Goal: Task Accomplishment & Management: Use online tool/utility

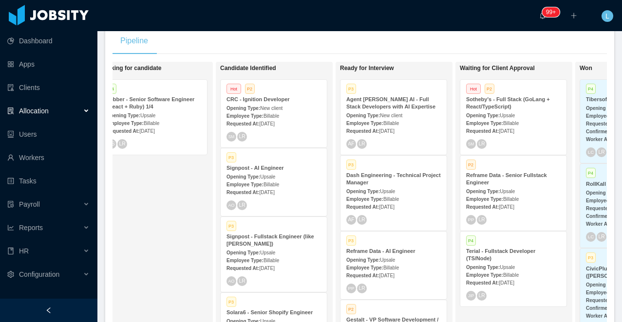
scroll to position [0, 146]
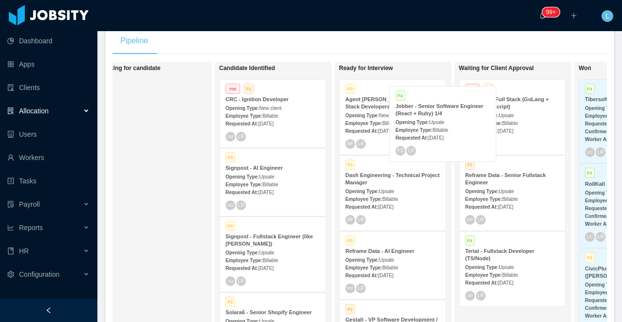
drag, startPoint x: 148, startPoint y: 101, endPoint x: 438, endPoint y: 108, distance: 289.8
click at [438, 108] on div "On Hold Looking for candidate P4 Jobber - Senior Software Engineer (React + Rub…" at bounding box center [359, 207] width 494 height 290
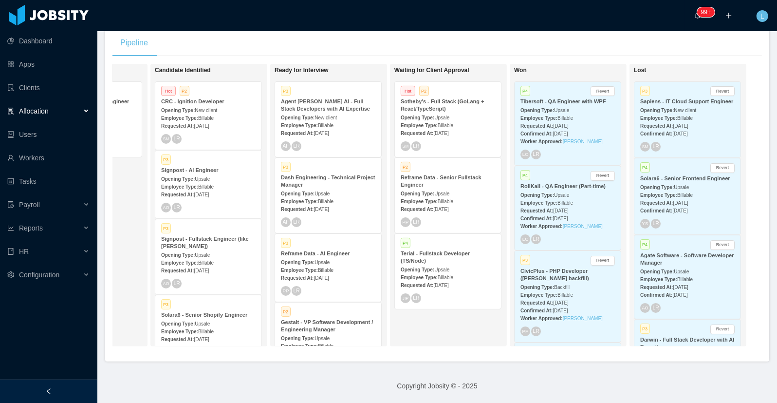
scroll to position [0, 210]
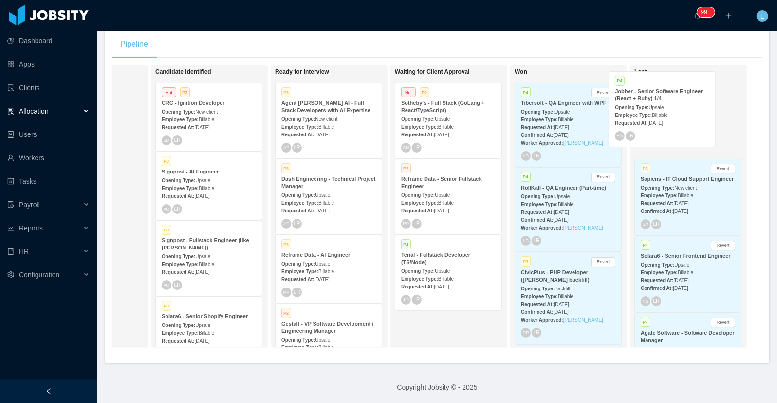
drag, startPoint x: 125, startPoint y: 113, endPoint x: 698, endPoint y: 102, distance: 573.2
click at [621, 102] on div "On Hold Looking for candidate P4 Jobber - Senior Software Engineer (React + Rub…" at bounding box center [437, 210] width 650 height 290
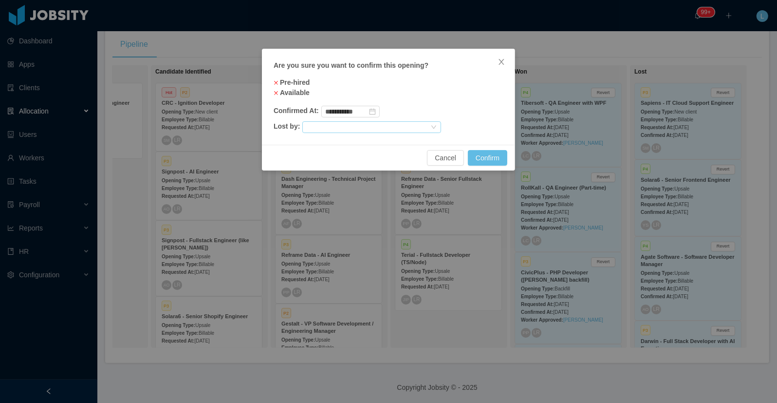
click at [385, 125] on div at bounding box center [367, 127] width 123 height 11
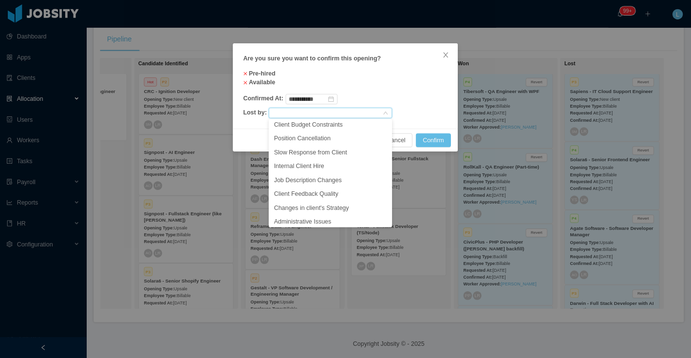
scroll to position [69, 0]
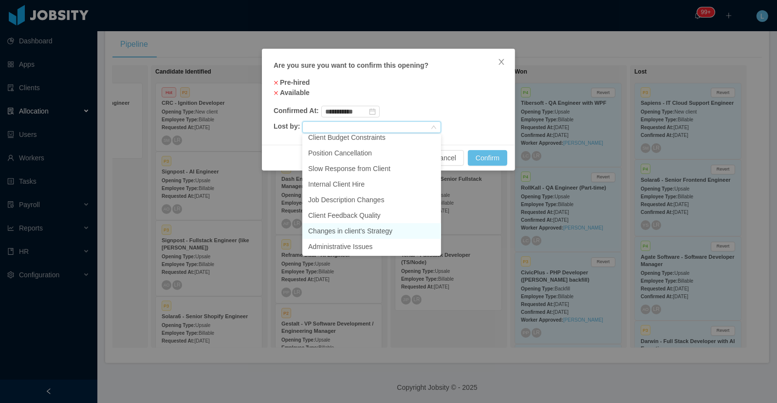
click at [341, 231] on li "Changes in client's Strategy" at bounding box center [371, 231] width 139 height 16
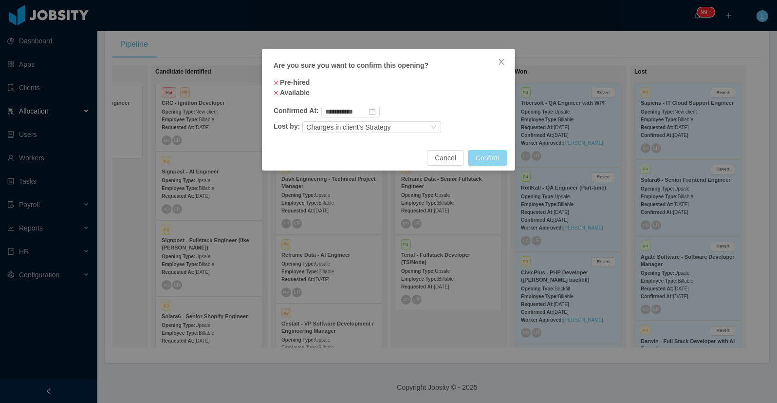
click at [501, 157] on button "Confirm" at bounding box center [487, 158] width 39 height 16
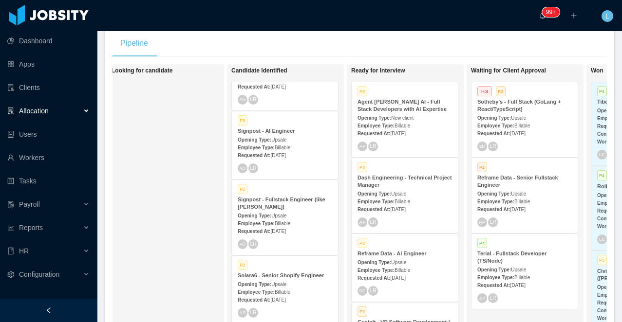
scroll to position [36, 0]
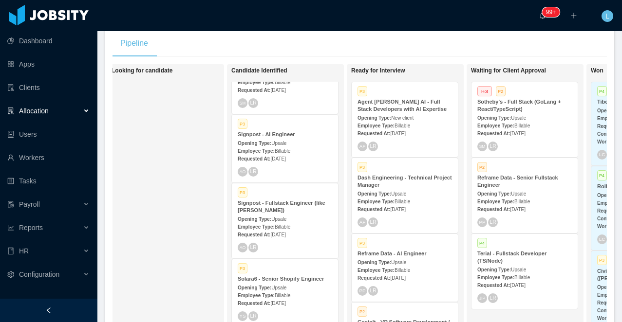
click at [286, 143] on span "Upsale" at bounding box center [278, 143] width 15 height 5
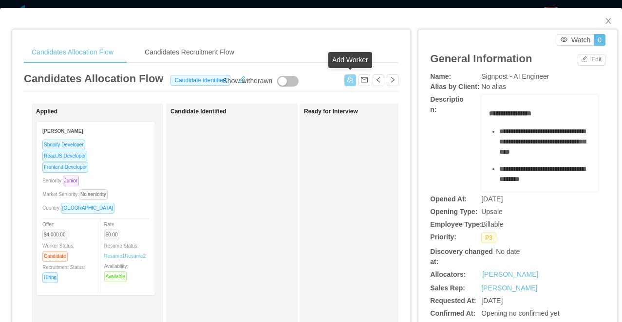
click at [349, 81] on button "button" at bounding box center [350, 81] width 12 height 12
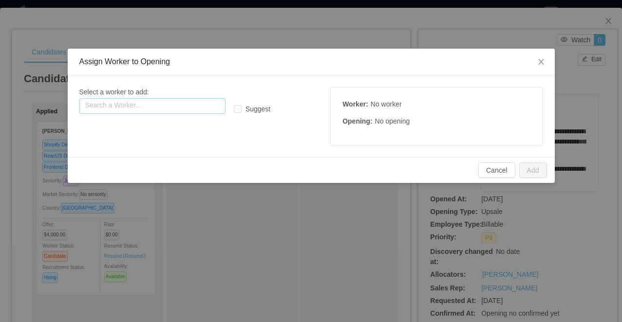
click at [199, 99] on input "text" at bounding box center [152, 106] width 146 height 16
paste input "*********"
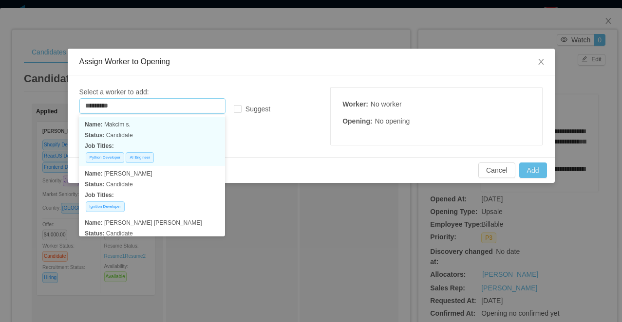
click at [146, 125] on p "Name: Makcim s." at bounding box center [152, 124] width 134 height 11
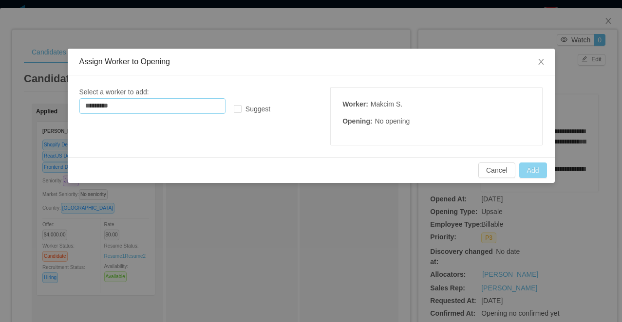
type input "*********"
click at [532, 170] on button "Add" at bounding box center [533, 171] width 28 height 16
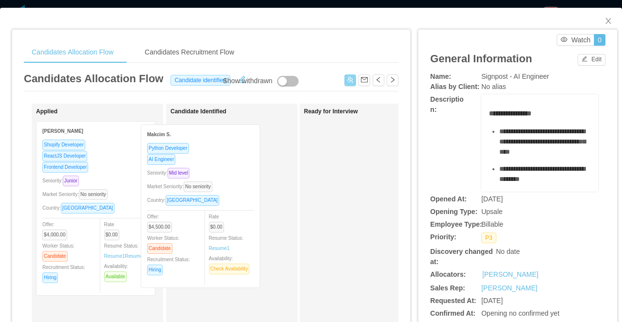
drag, startPoint x: 124, startPoint y: 162, endPoint x: 229, endPoint y: 166, distance: 104.7
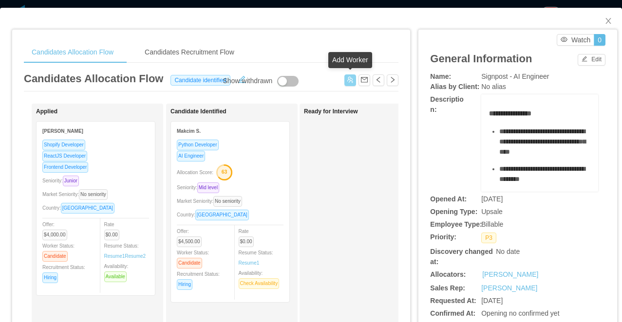
click at [349, 80] on button "button" at bounding box center [350, 81] width 12 height 12
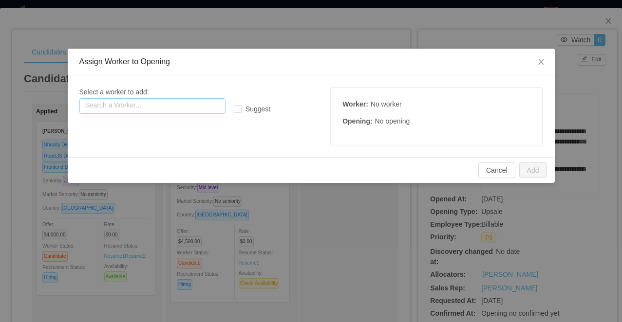
click at [182, 107] on input "text" at bounding box center [152, 106] width 146 height 16
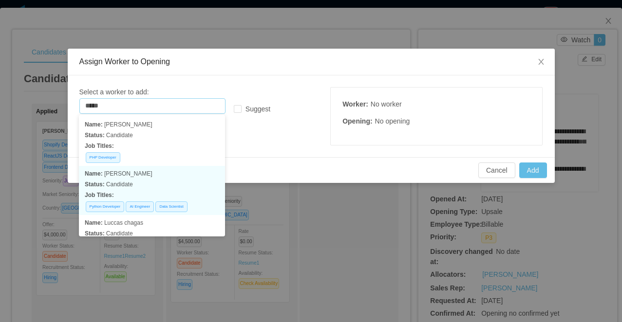
click at [154, 188] on p "Status: Candidate" at bounding box center [152, 184] width 134 height 11
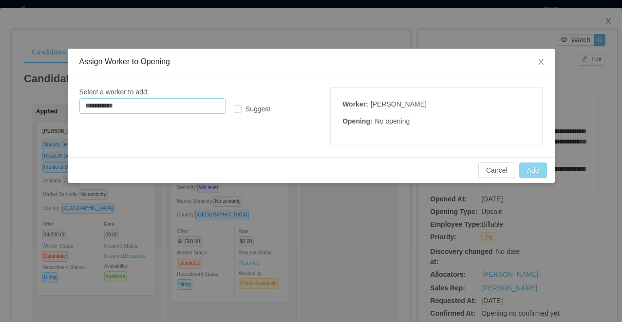
type input "**********"
click at [534, 170] on button "Add" at bounding box center [533, 171] width 28 height 16
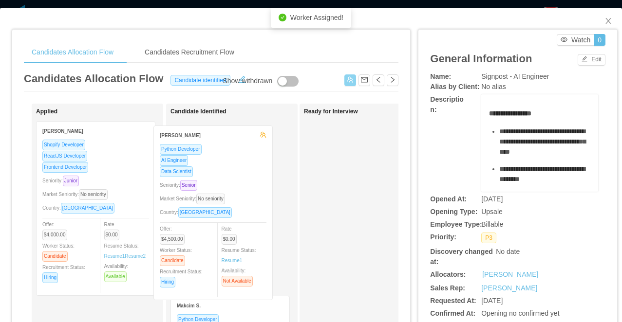
drag, startPoint x: 115, startPoint y: 163, endPoint x: 232, endPoint y: 168, distance: 117.4
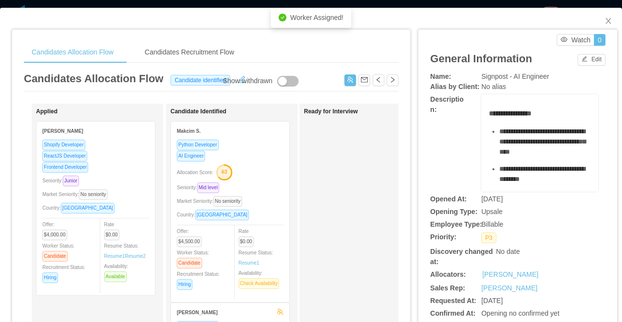
click at [238, 4] on div "Candidates Allocation Flow Candidates Recruitment Flow Candidates Allocation Fl…" at bounding box center [311, 161] width 622 height 322
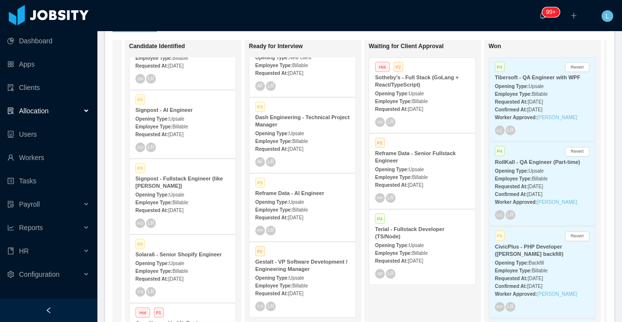
scroll to position [203, 0]
click at [191, 195] on div "Opening Type: Upsale" at bounding box center [182, 194] width 94 height 10
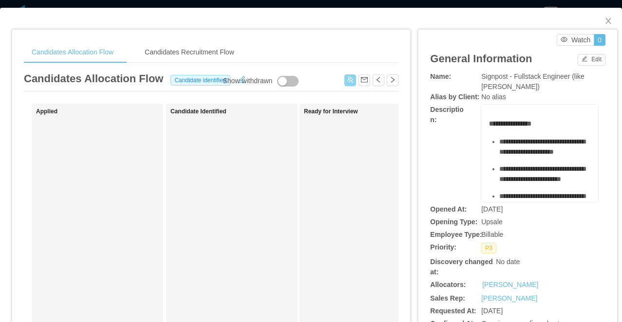
click at [348, 80] on button "button" at bounding box center [350, 81] width 12 height 12
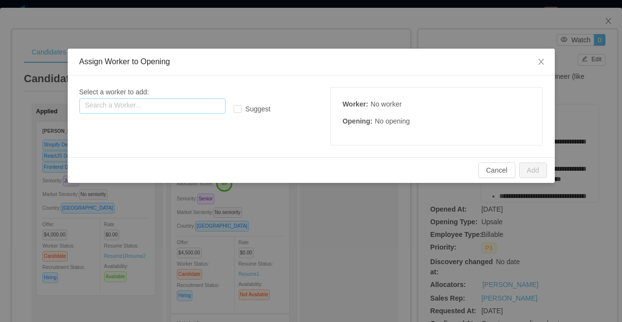
click at [200, 111] on input "text" at bounding box center [152, 106] width 146 height 16
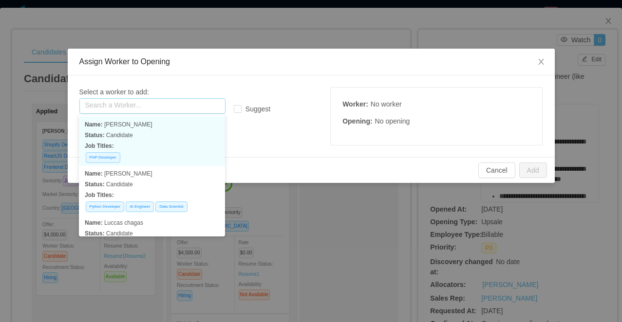
paste input "**********"
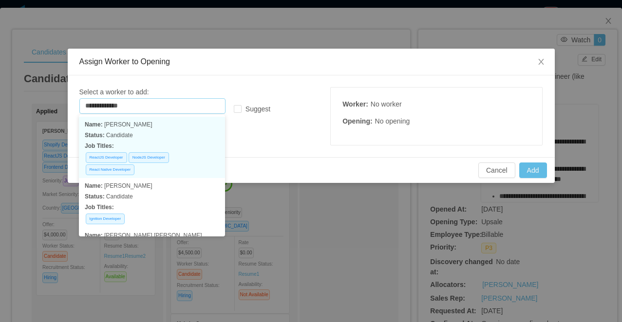
click at [162, 131] on p "Status: Candidate" at bounding box center [152, 135] width 134 height 11
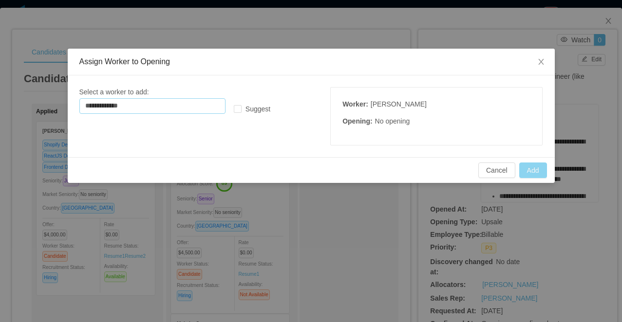
type input "**********"
click at [534, 167] on button "Add" at bounding box center [533, 171] width 28 height 16
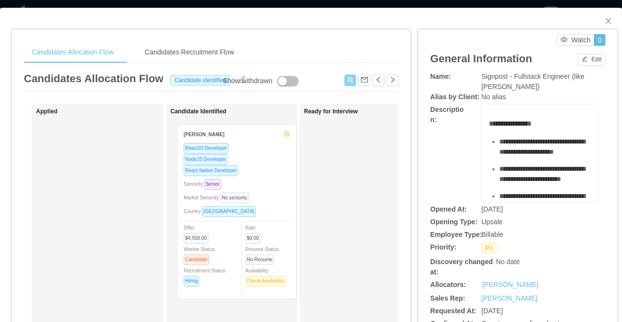
drag, startPoint x: 130, startPoint y: 168, endPoint x: 271, endPoint y: 172, distance: 140.8
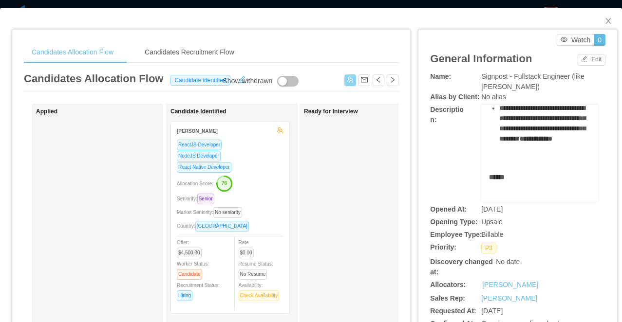
scroll to position [180, 0]
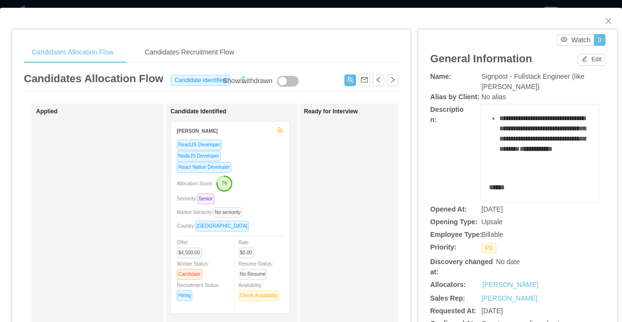
click at [231, 189] on icon "button" at bounding box center [224, 183] width 15 height 15
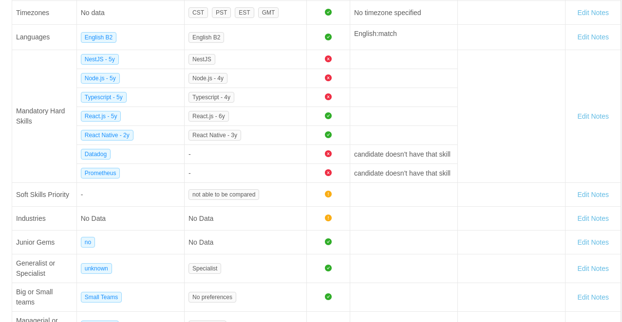
scroll to position [291, 0]
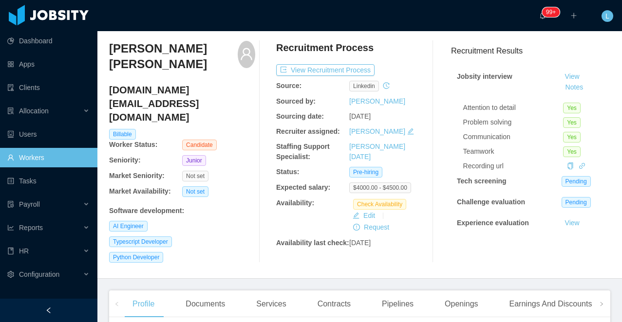
scroll to position [30, 0]
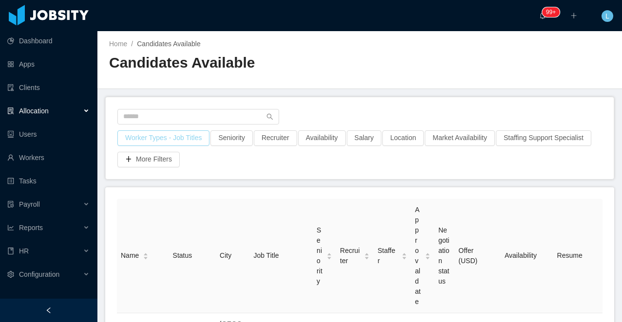
click at [132, 141] on button "Worker Types - Job Titles" at bounding box center [163, 138] width 92 height 16
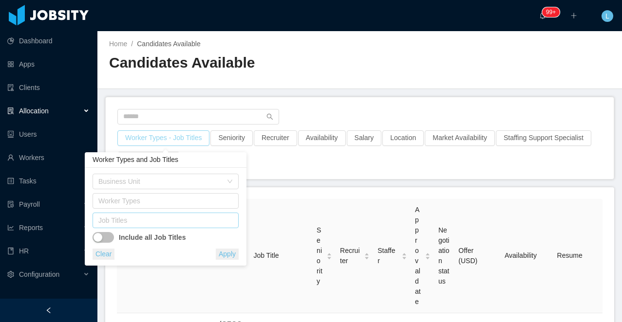
click at [129, 222] on div "Job Titles" at bounding box center [163, 221] width 130 height 10
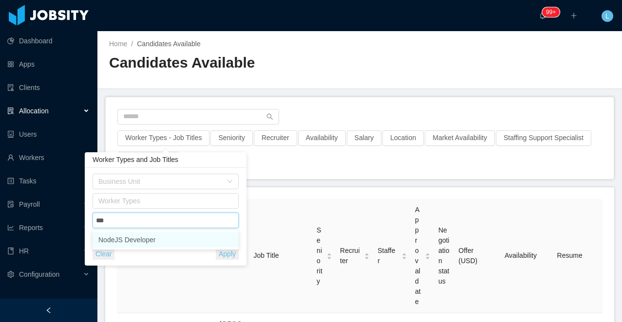
type input "****"
click at [141, 237] on li "NodeJS Developer" at bounding box center [166, 240] width 146 height 16
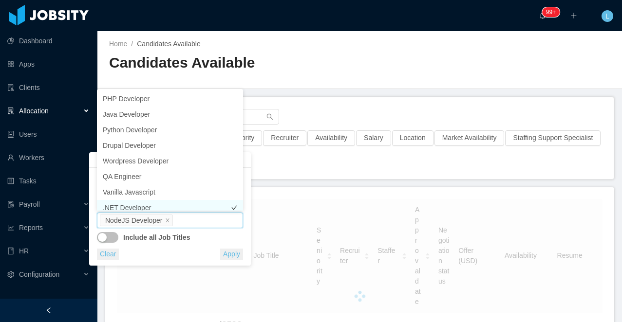
scroll to position [5, 0]
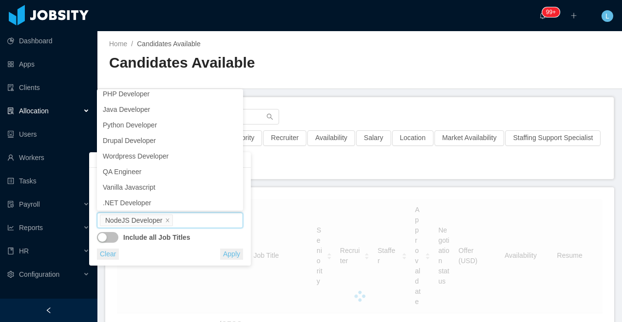
click at [237, 243] on div "Business Unit Worker Types Job Titles NodeJS Developer Include all Job Titles C…" at bounding box center [170, 217] width 146 height 86
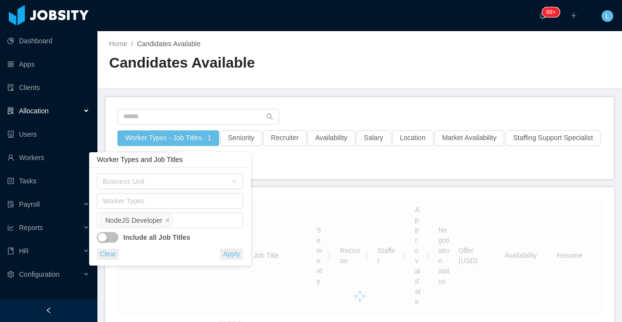
click at [231, 253] on button "Apply" at bounding box center [231, 254] width 23 height 11
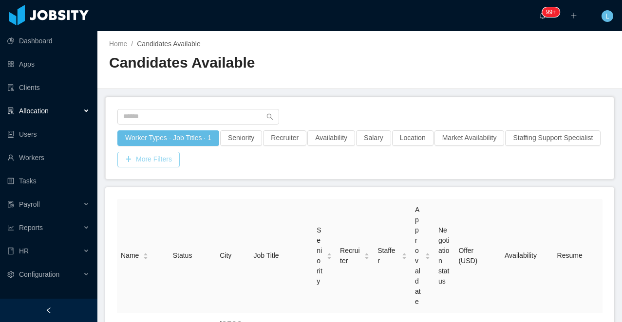
click at [180, 154] on button "More Filters" at bounding box center [148, 160] width 62 height 16
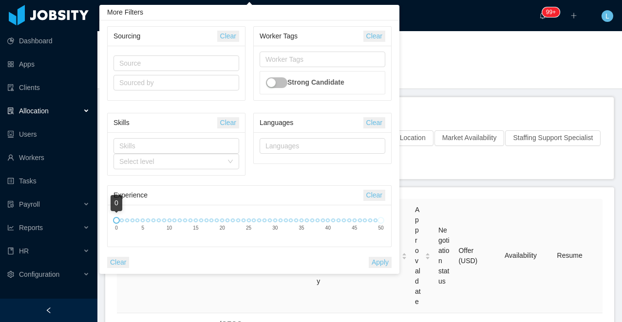
click at [488, 98] on div "Worker Types - Job Titles · 1 Seniority Recruiter Availability Salary Location …" at bounding box center [360, 138] width 508 height 82
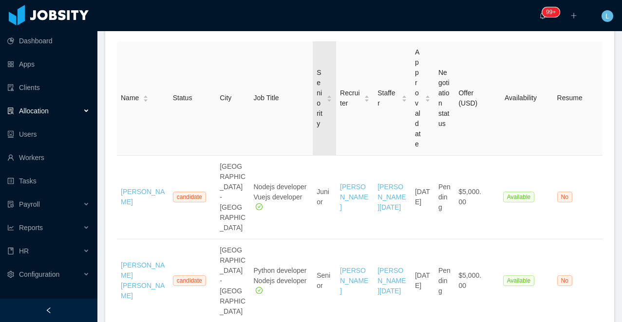
scroll to position [0, 0]
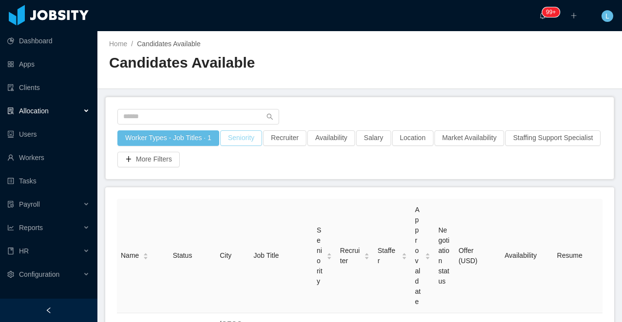
click at [247, 141] on button "Seniority" at bounding box center [241, 138] width 42 height 16
click at [215, 182] on div "Seniorities" at bounding box center [242, 182] width 130 height 10
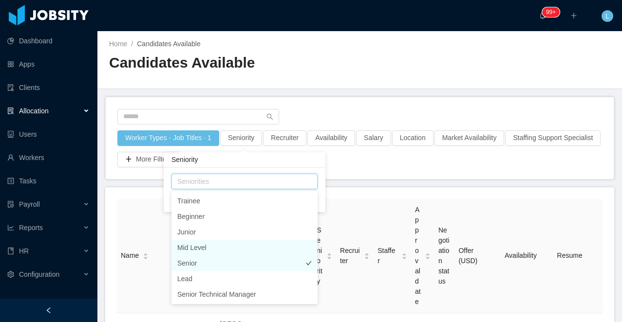
click at [193, 257] on li "Senior" at bounding box center [244, 264] width 146 height 16
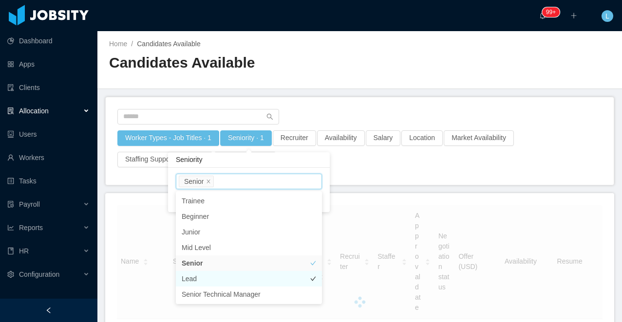
click at [193, 274] on li "Lead" at bounding box center [249, 279] width 146 height 16
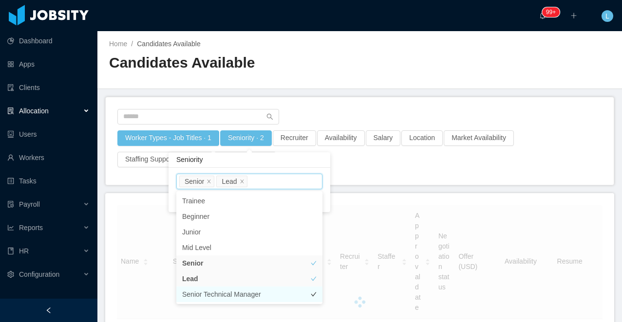
click at [193, 294] on li "Senior Technical Manager" at bounding box center [249, 295] width 146 height 16
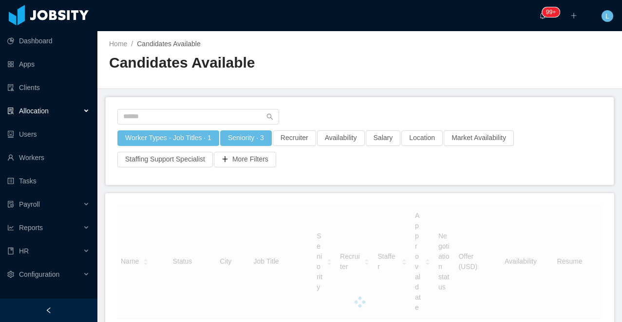
click at [318, 97] on div "Worker Types - Job Titles · 1 Seniority · 3 Recruiter Availability Salary Locat…" at bounding box center [359, 141] width 509 height 89
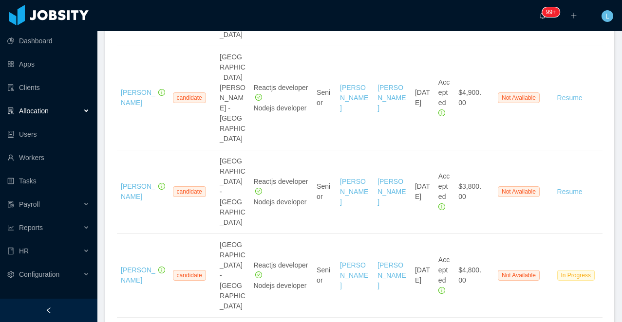
scroll to position [2834, 0]
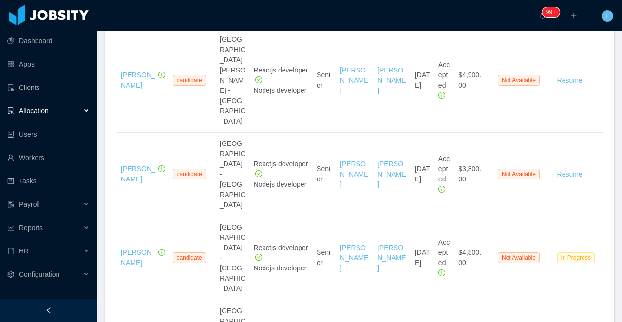
copy link "[PERSON_NAME]"
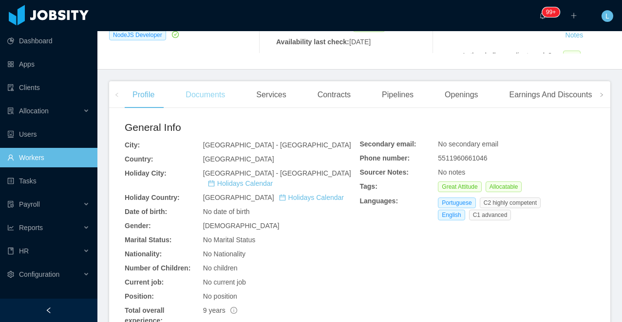
scroll to position [152, 0]
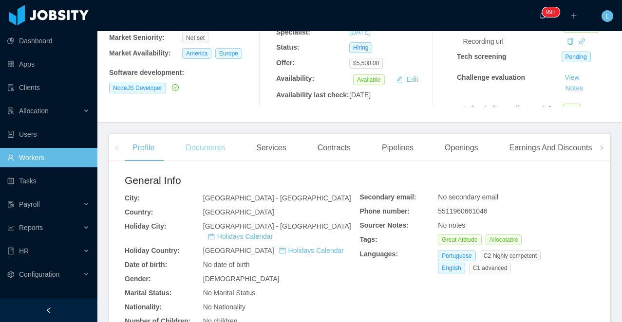
click at [209, 162] on div "Documents" at bounding box center [205, 147] width 55 height 27
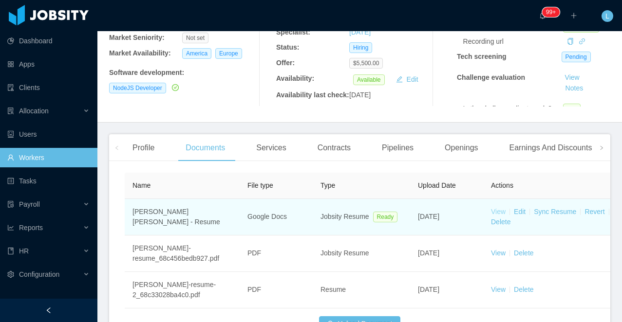
click at [501, 216] on link "View" at bounding box center [498, 212] width 15 height 8
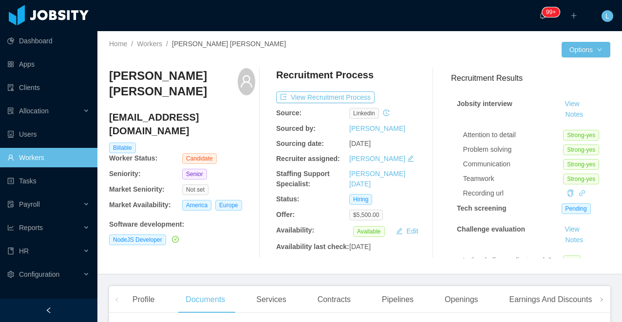
click at [188, 85] on div "Gustavo Diogo Silva" at bounding box center [173, 86] width 129 height 37
click at [188, 81] on h3 "Gustavo Diogo Silva" at bounding box center [173, 84] width 129 height 32
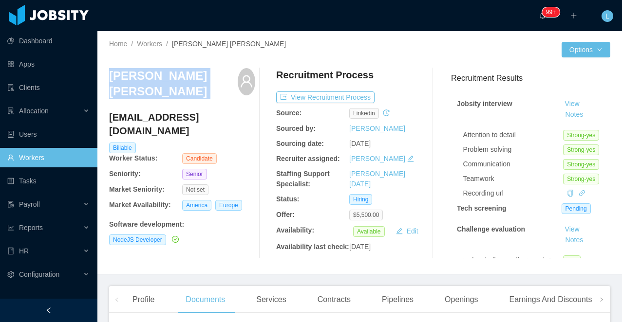
click at [188, 81] on h3 "Gustavo Diogo Silva" at bounding box center [173, 84] width 129 height 32
copy div "Gustavo Diogo Silva"
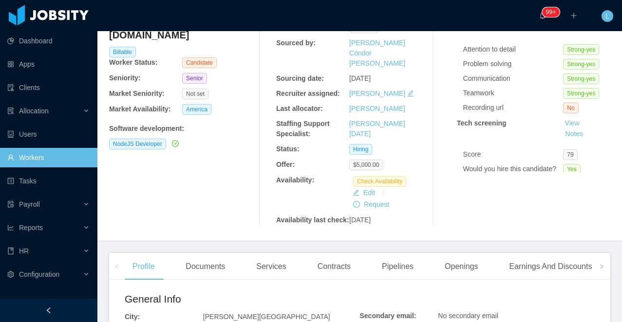
scroll to position [133, 0]
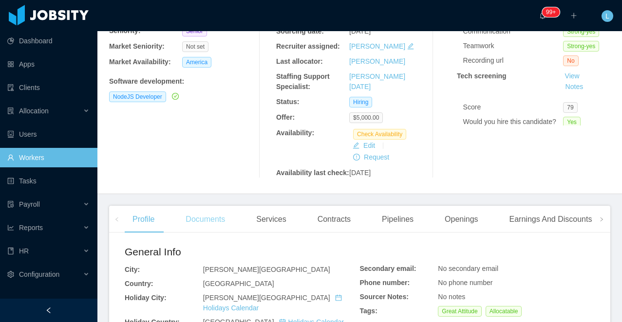
click at [199, 215] on div "Documents" at bounding box center [205, 219] width 55 height 27
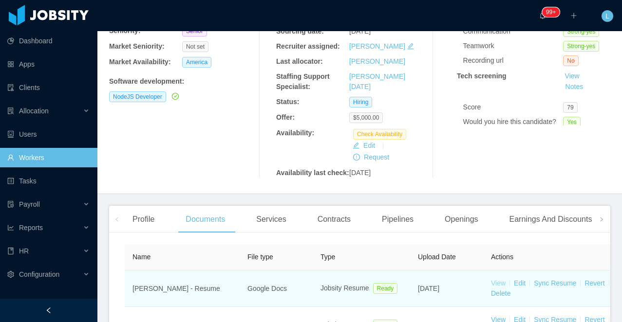
click at [494, 279] on link "View" at bounding box center [498, 283] width 15 height 8
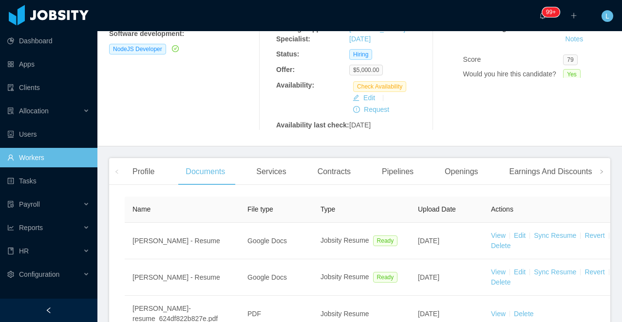
scroll to position [194, 0]
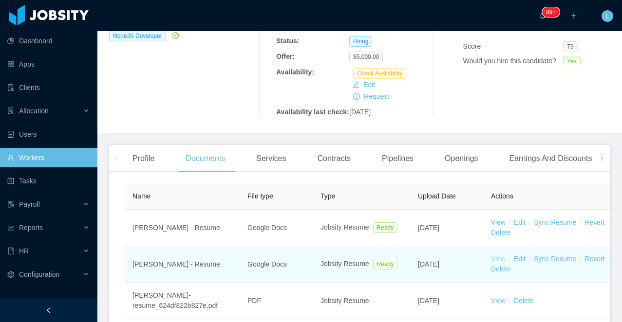
click at [499, 255] on link "View" at bounding box center [498, 259] width 15 height 8
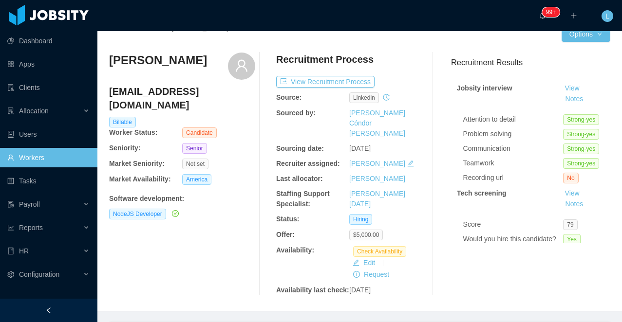
scroll to position [0, 0]
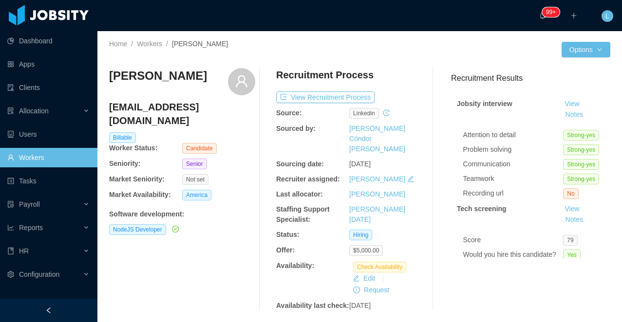
click at [171, 73] on h3 "Andres Morelos" at bounding box center [158, 76] width 98 height 16
copy div "Andres Morelos"
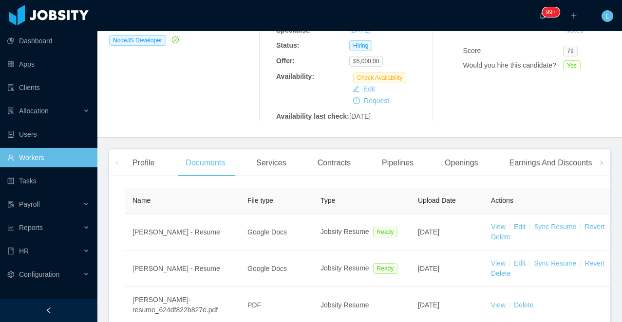
scroll to position [302, 0]
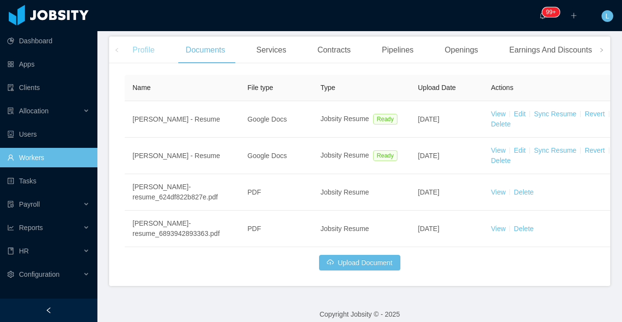
click at [142, 42] on div "Profile" at bounding box center [143, 50] width 37 height 27
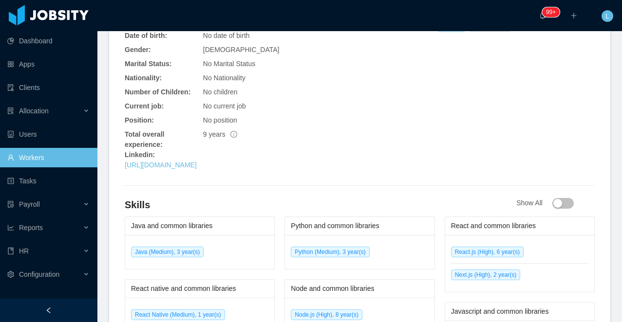
scroll to position [543, 0]
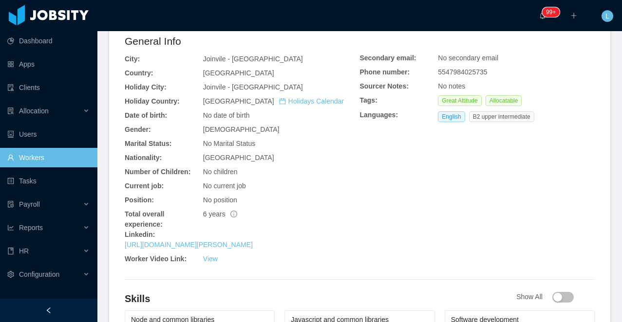
scroll to position [473, 0]
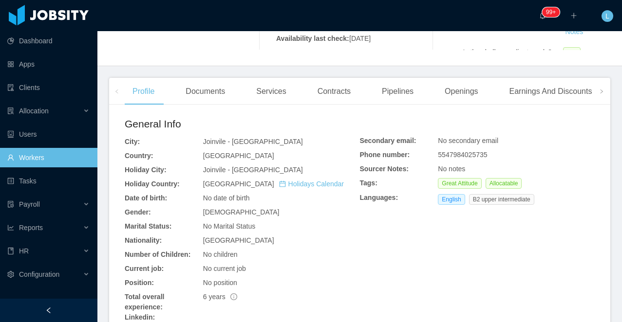
drag, startPoint x: 206, startPoint y: 107, endPoint x: 214, endPoint y: 107, distance: 7.3
click at [206, 105] on div "Documents" at bounding box center [205, 91] width 55 height 27
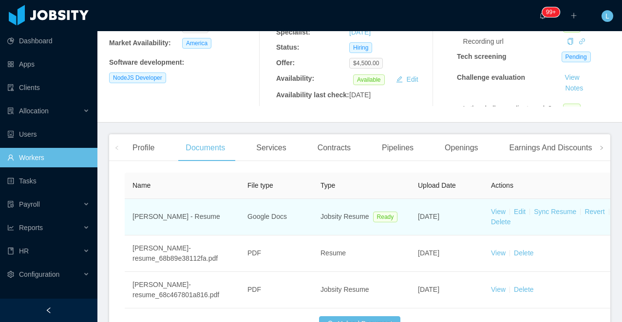
scroll to position [208, 0]
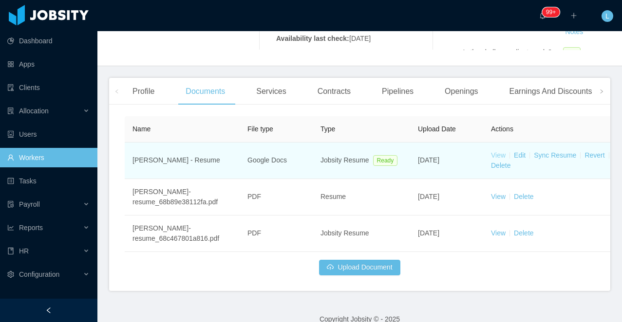
click at [495, 159] on link "View" at bounding box center [498, 155] width 15 height 8
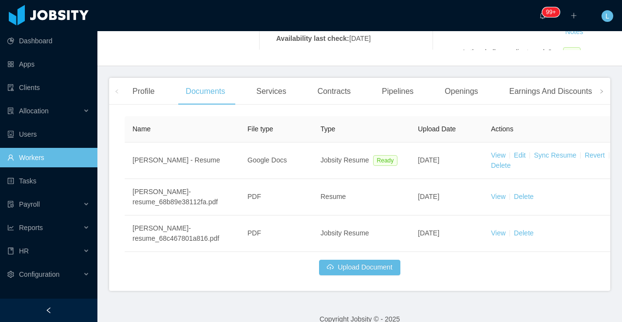
scroll to position [0, 0]
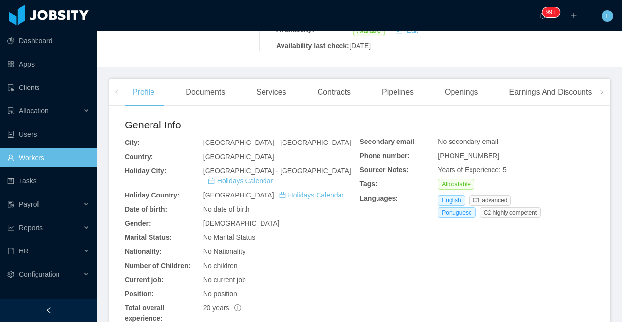
scroll to position [162, 0]
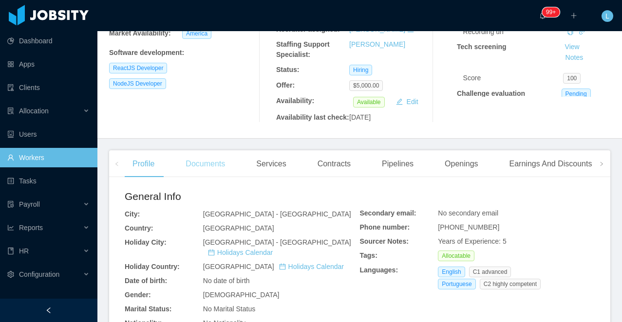
click at [211, 172] on div "Documents" at bounding box center [205, 163] width 55 height 27
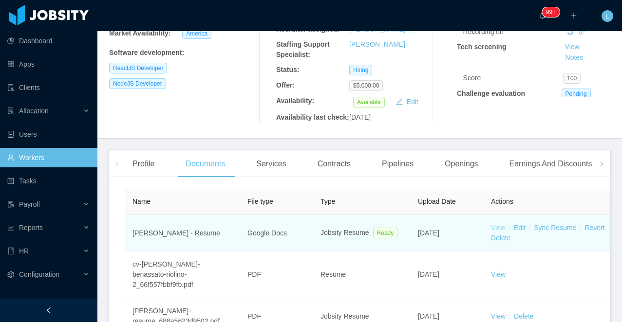
click at [499, 228] on link "View" at bounding box center [498, 228] width 15 height 8
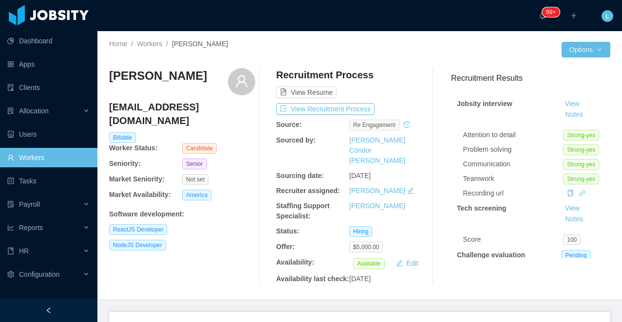
click at [155, 74] on h3 "Rael Riolino" at bounding box center [158, 76] width 98 height 16
copy div "Rael Riolino"
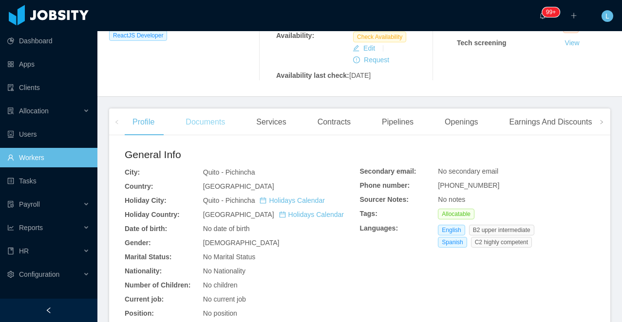
click at [199, 136] on div "Documents" at bounding box center [205, 122] width 55 height 27
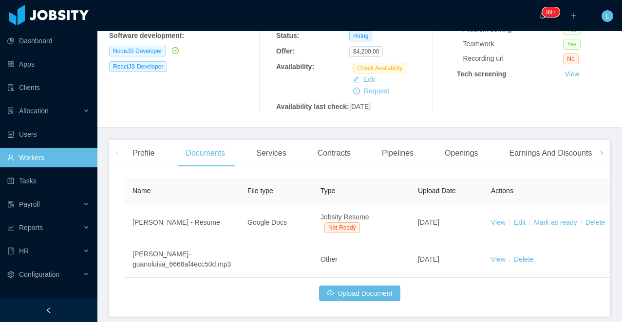
scroll to position [210, 0]
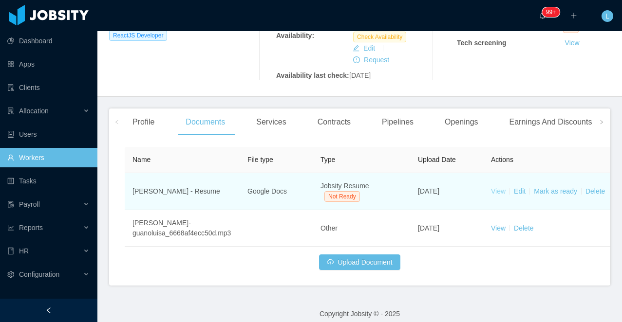
click at [503, 195] on link "View" at bounding box center [498, 191] width 15 height 8
